Goal: Task Accomplishment & Management: Manage account settings

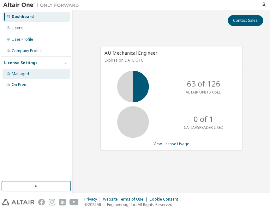
click at [13, 75] on div "Managed" at bounding box center [20, 73] width 17 height 5
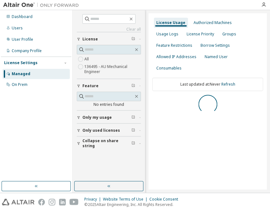
click at [109, 183] on icon "button" at bounding box center [108, 185] width 5 height 5
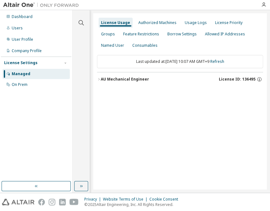
click at [140, 79] on div "AU Mechanical Engineer" at bounding box center [125, 79] width 48 height 5
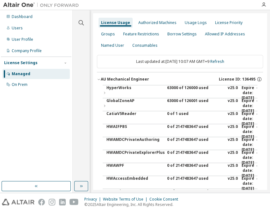
click at [189, 89] on div "63000 of 126000 used" at bounding box center [195, 92] width 57 height 15
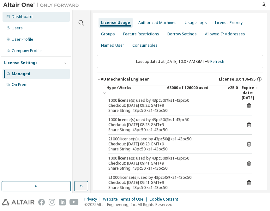
click at [27, 19] on div "Dashboard" at bounding box center [22, 16] width 21 height 5
